Goal: Task Accomplishment & Management: Use online tool/utility

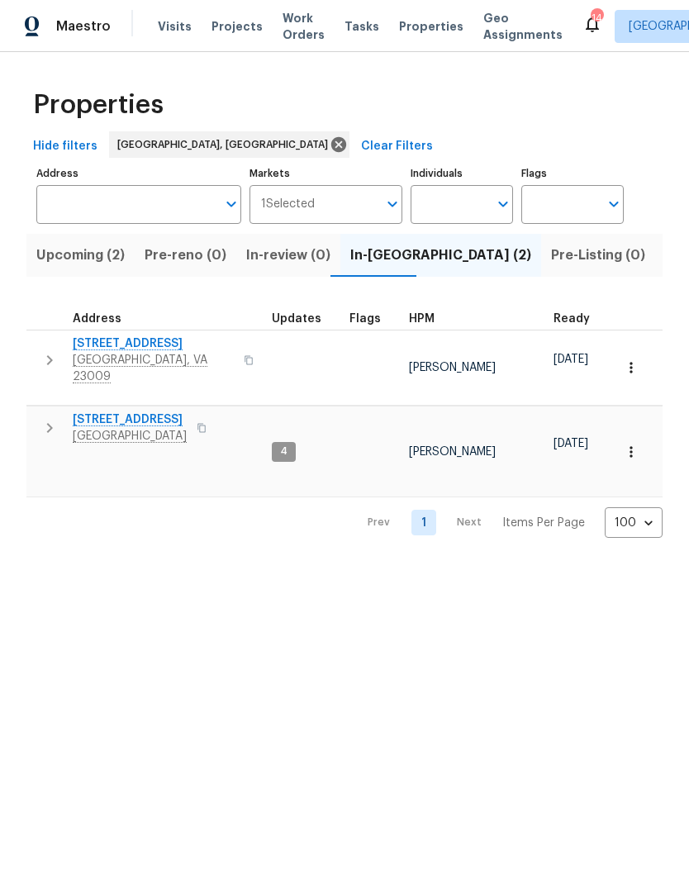
click at [105, 428] on span "[GEOGRAPHIC_DATA]" at bounding box center [130, 436] width 114 height 17
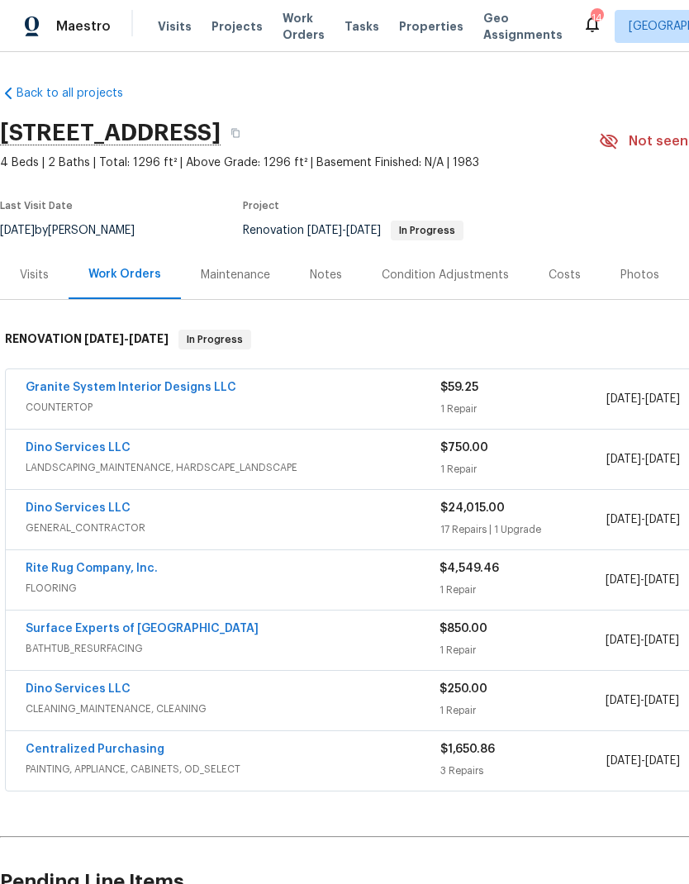
click at [55, 512] on link "Dino Services LLC" at bounding box center [78, 509] width 105 height 12
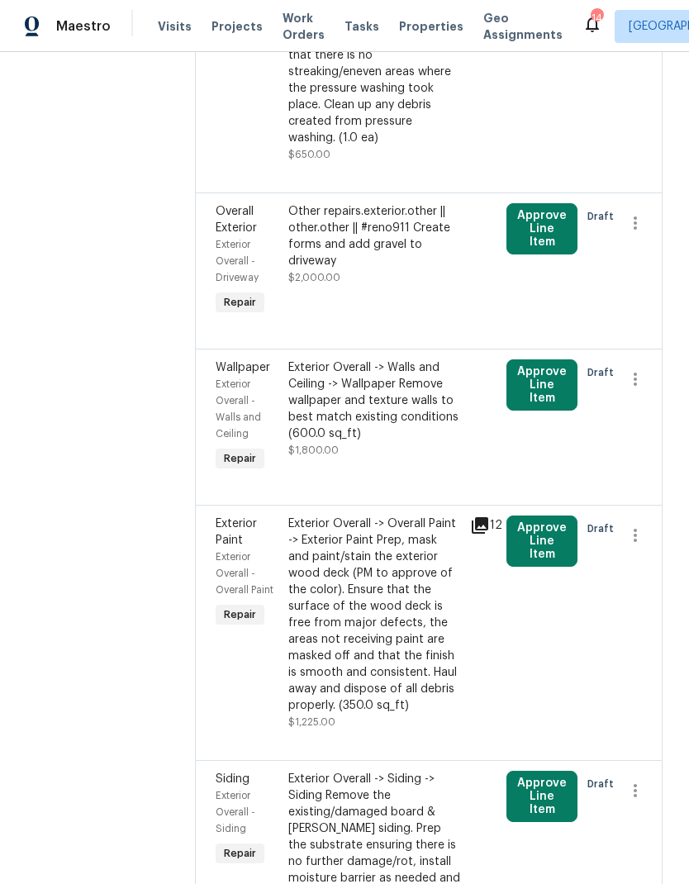
scroll to position [3239, 0]
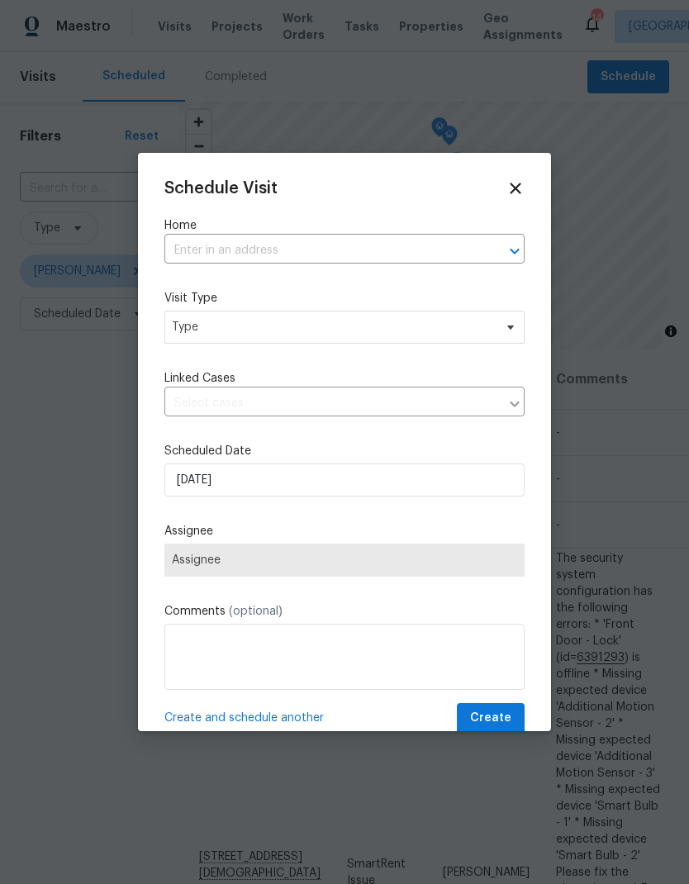
scroll to position [231, 0]
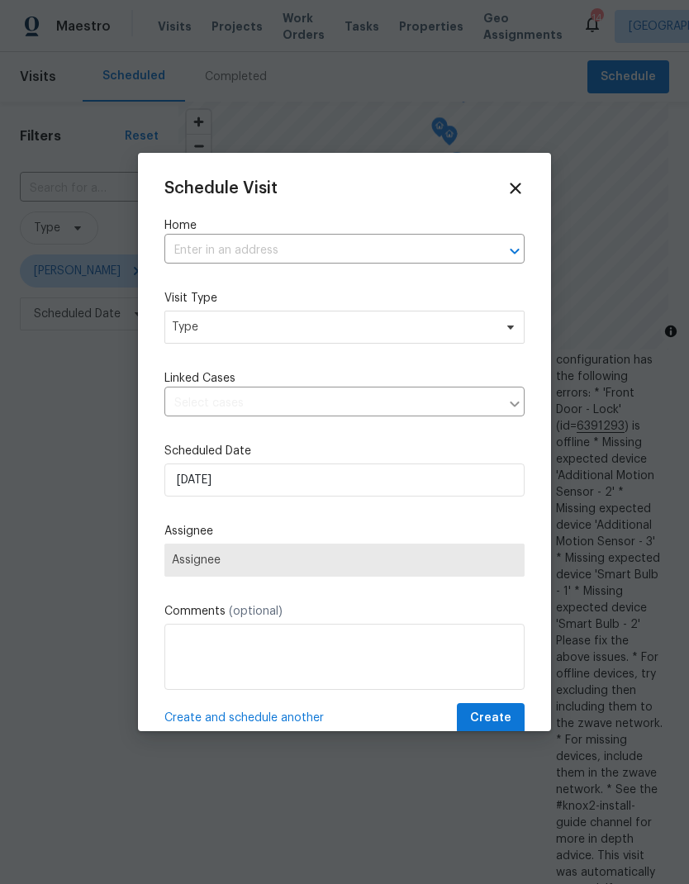
click at [189, 255] on input "text" at bounding box center [321, 251] width 314 height 26
type input "spruce"
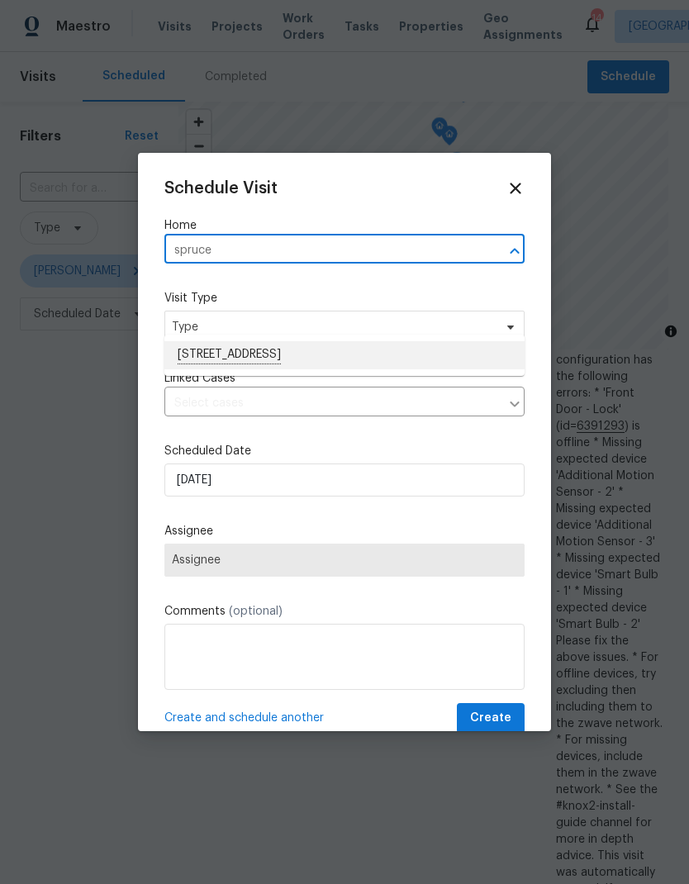
click at [207, 341] on li "[STREET_ADDRESS]" at bounding box center [344, 355] width 360 height 28
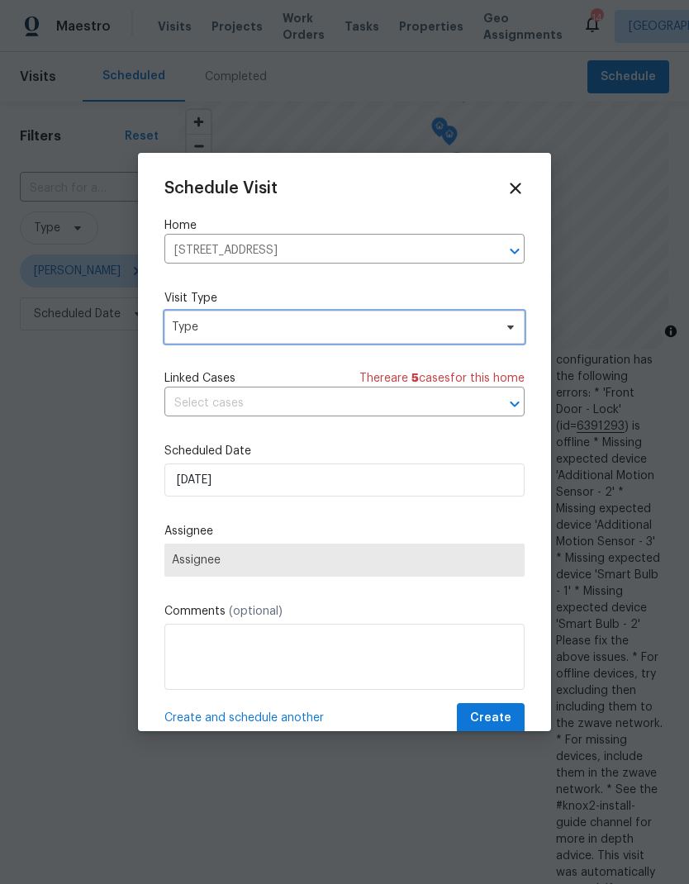
click at [182, 329] on span "Type" at bounding box center [333, 327] width 322 height 17
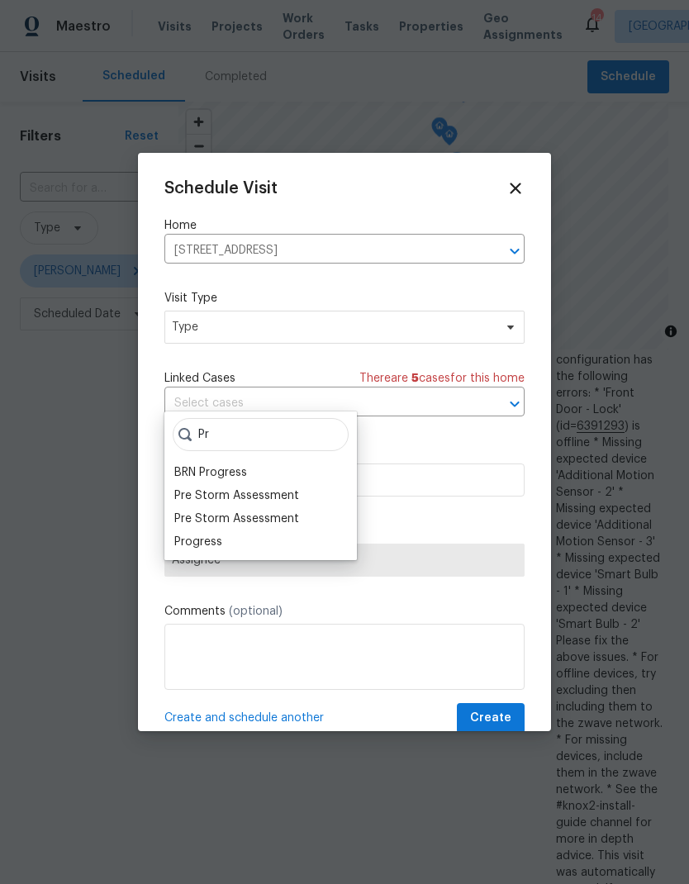
type input "Pr"
click at [179, 534] on div "Progress" at bounding box center [198, 542] width 48 height 17
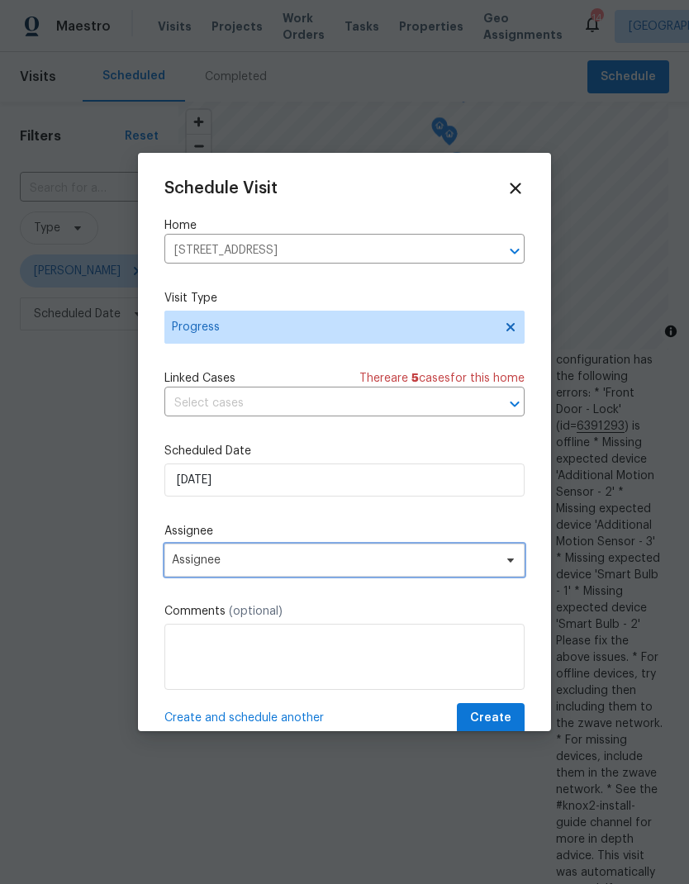
click at [184, 567] on span "Assignee" at bounding box center [334, 560] width 324 height 13
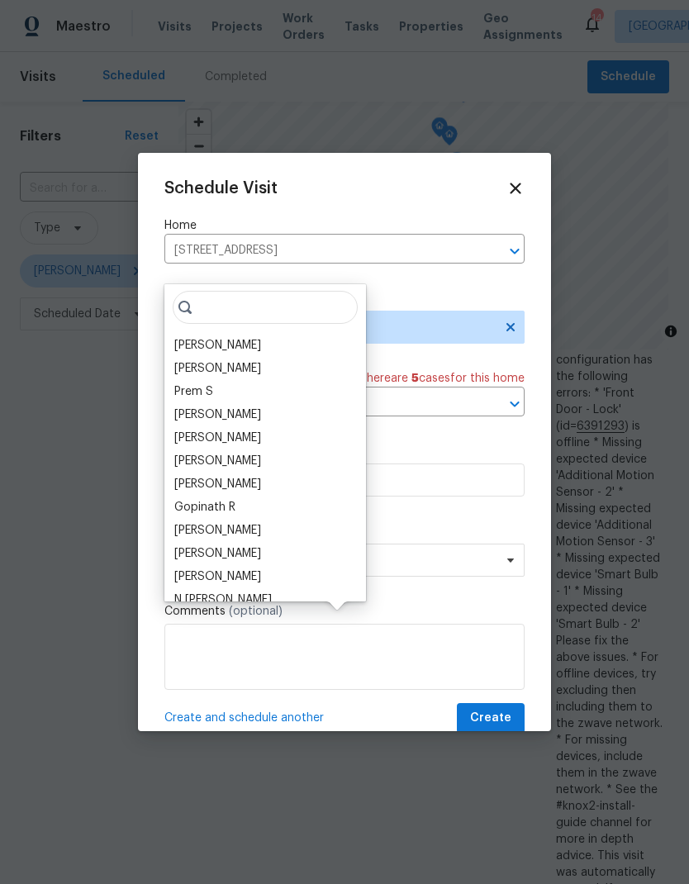
click at [196, 337] on div "[PERSON_NAME]" at bounding box center [217, 345] width 87 height 17
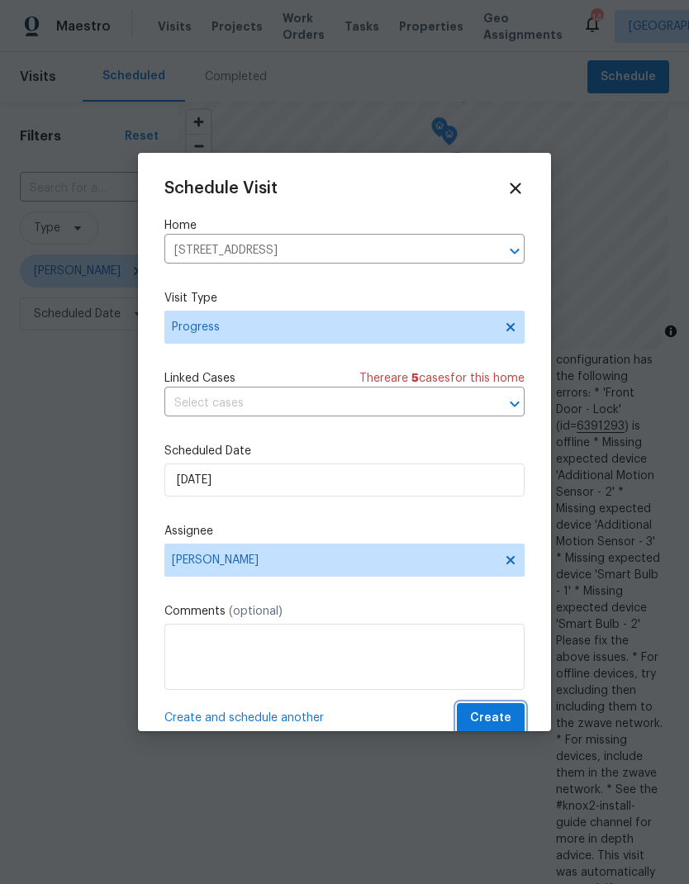
click at [504, 712] on button "Create" at bounding box center [491, 718] width 68 height 31
